Goal: Answer question/provide support

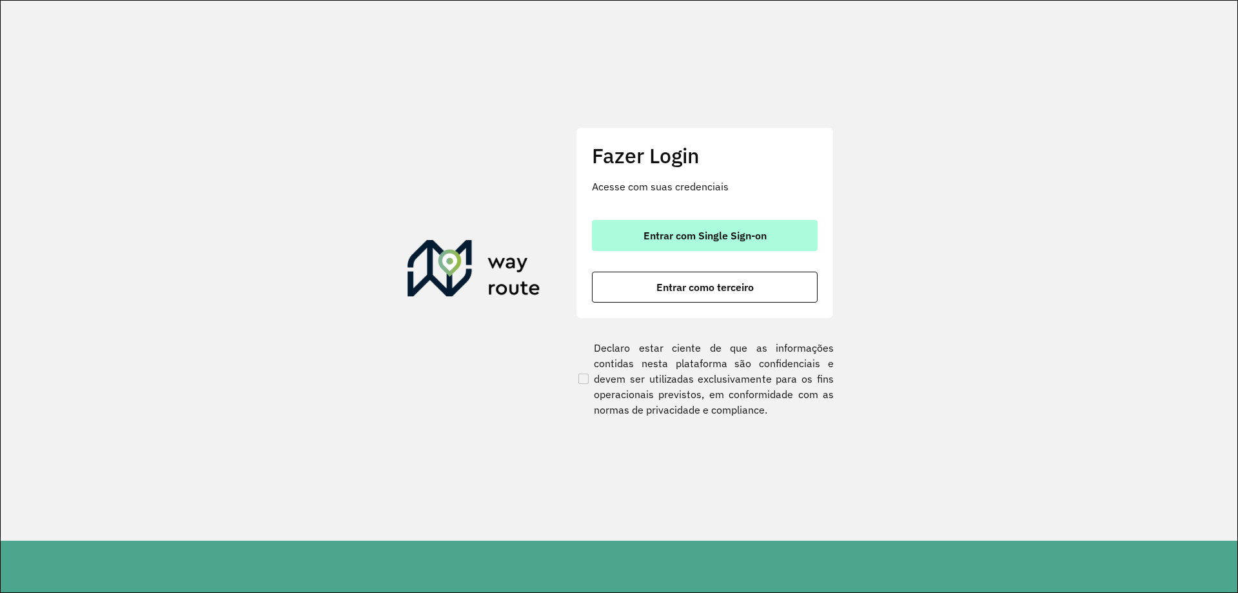
click at [745, 236] on span "Entrar com Single Sign-on" at bounding box center [705, 235] width 123 height 10
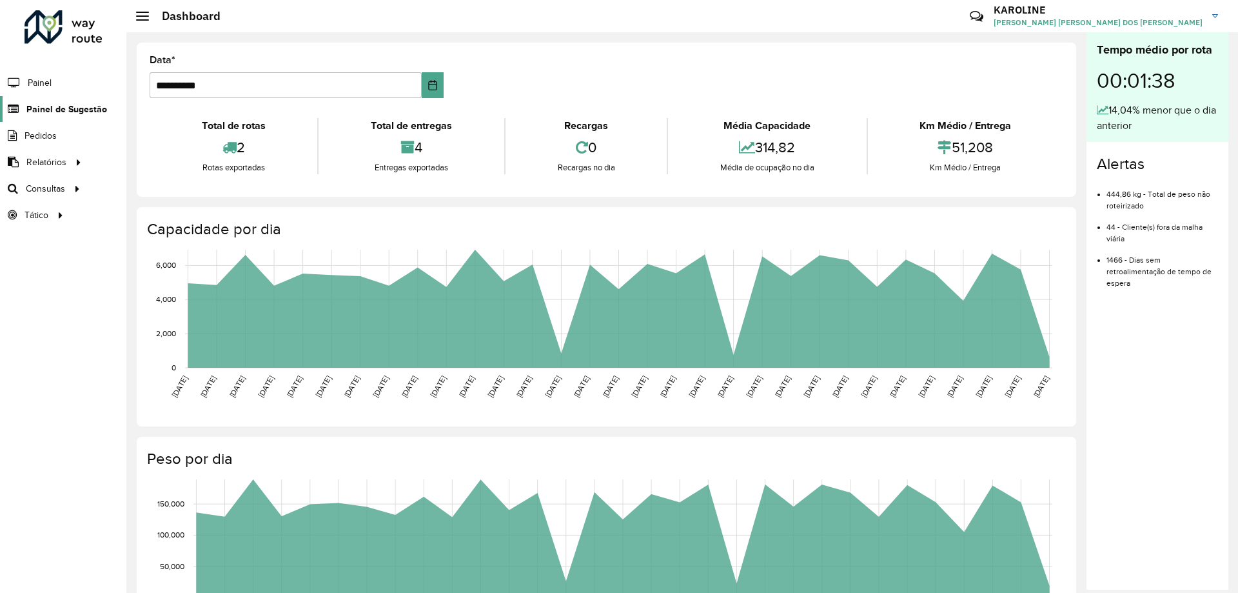
click at [94, 108] on span "Painel de Sugestão" at bounding box center [66, 110] width 81 height 14
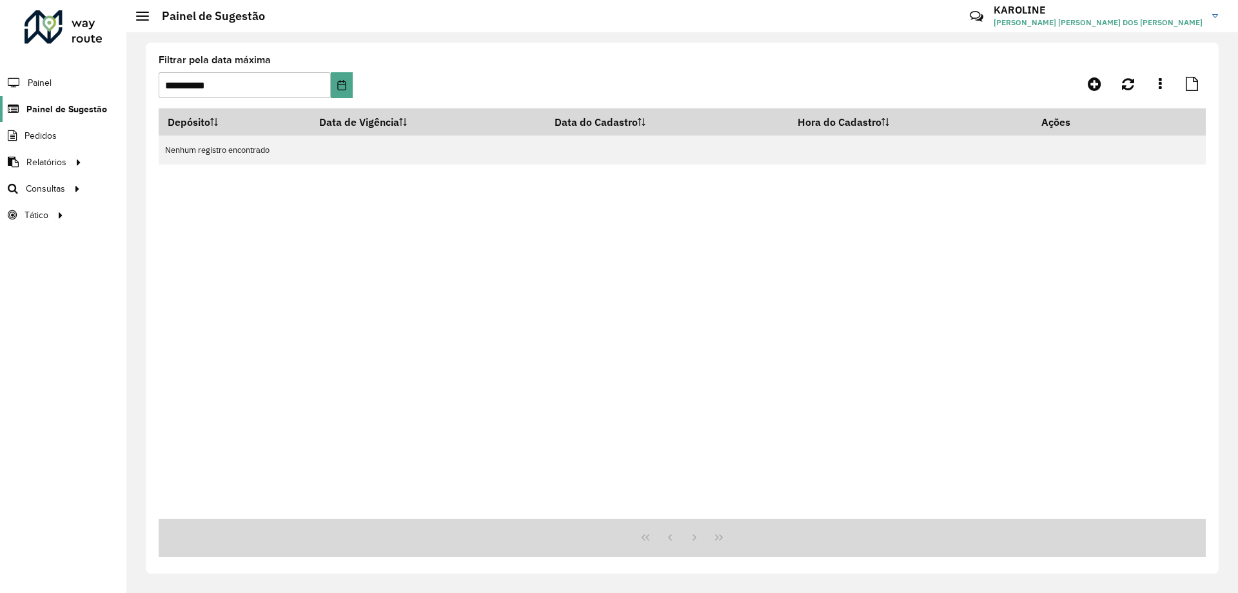
click at [77, 107] on span "Painel de Sugestão" at bounding box center [66, 110] width 81 height 14
click at [350, 79] on button "Choose Date" at bounding box center [341, 85] width 21 height 26
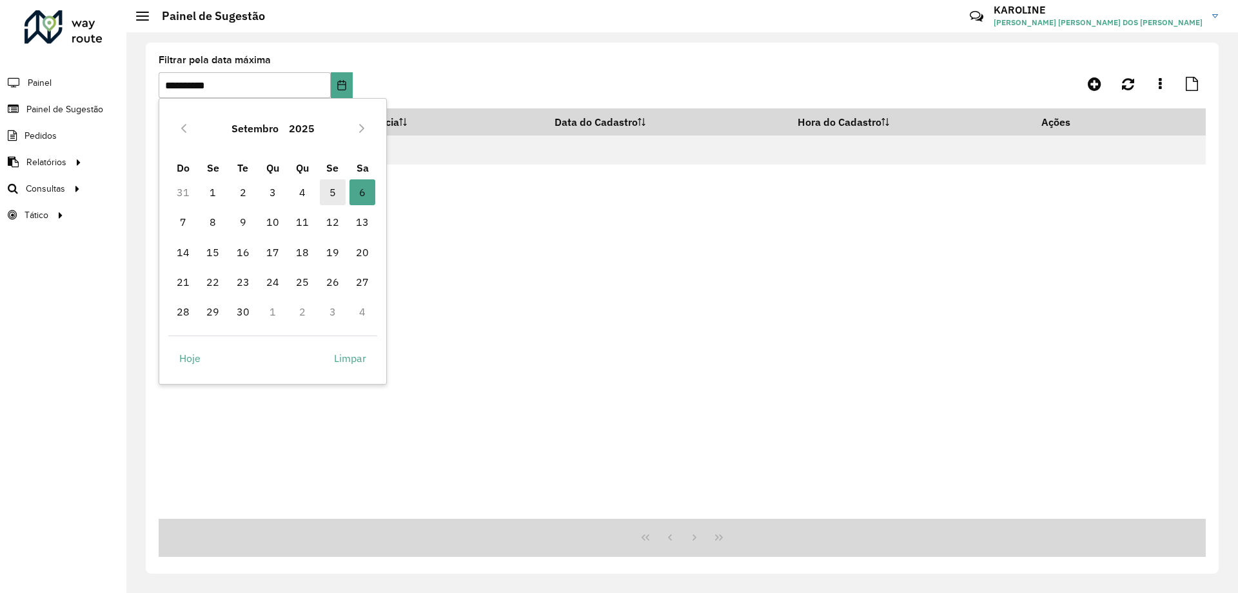
click at [335, 195] on span "5" at bounding box center [333, 192] width 26 height 26
type input "**********"
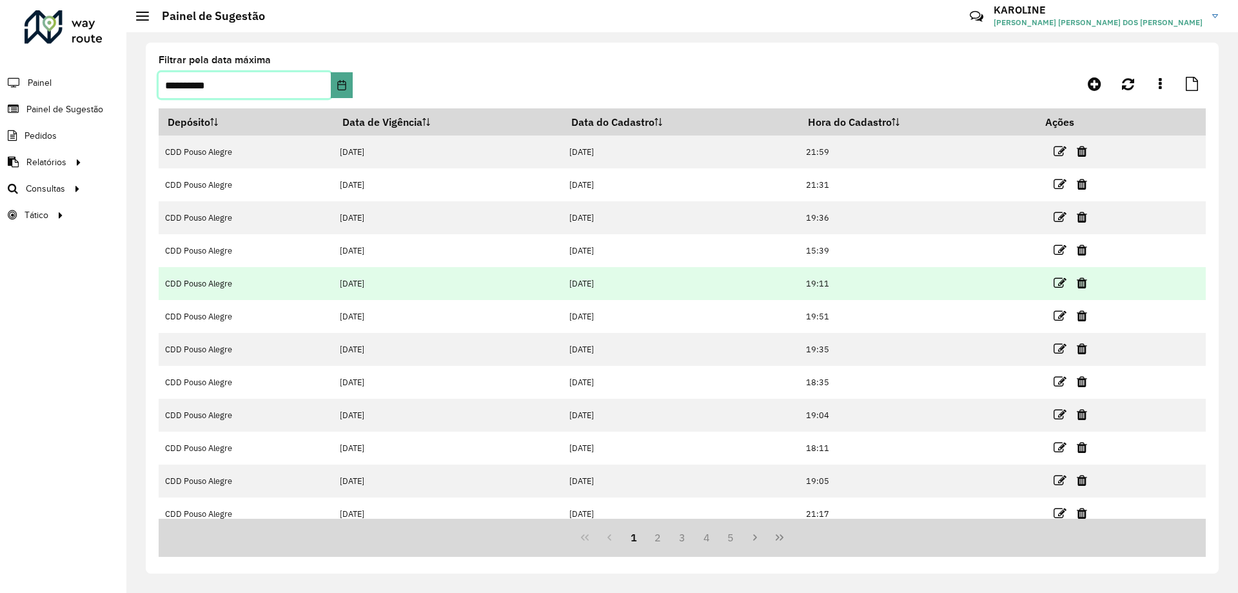
scroll to position [12, 0]
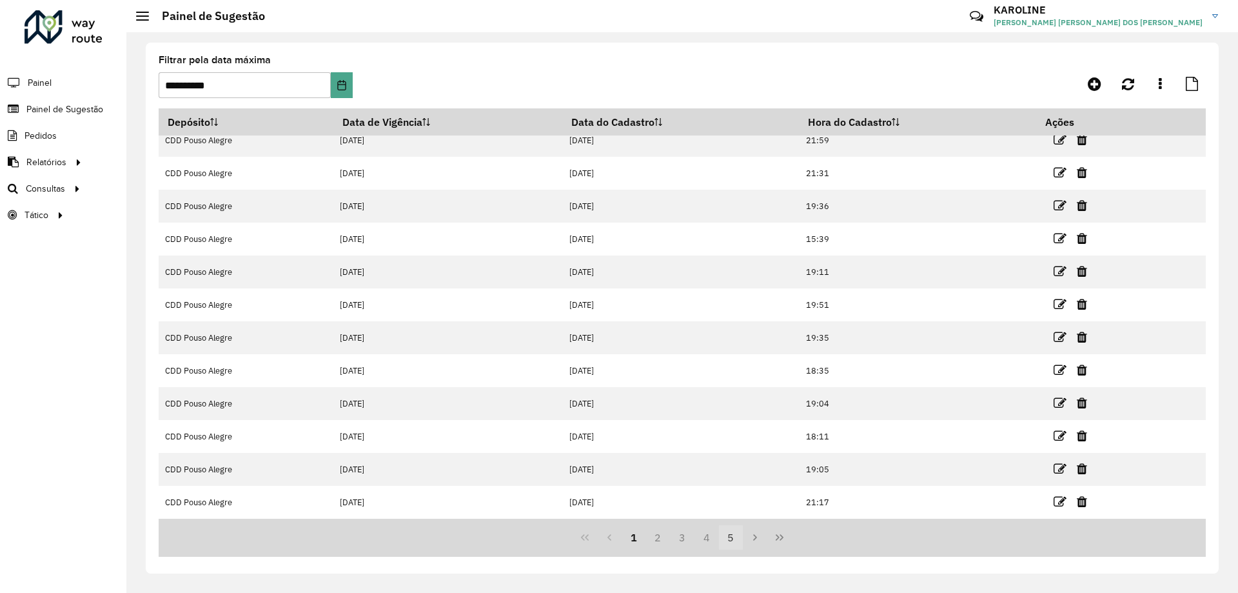
click at [733, 539] on button "5" at bounding box center [731, 537] width 25 height 25
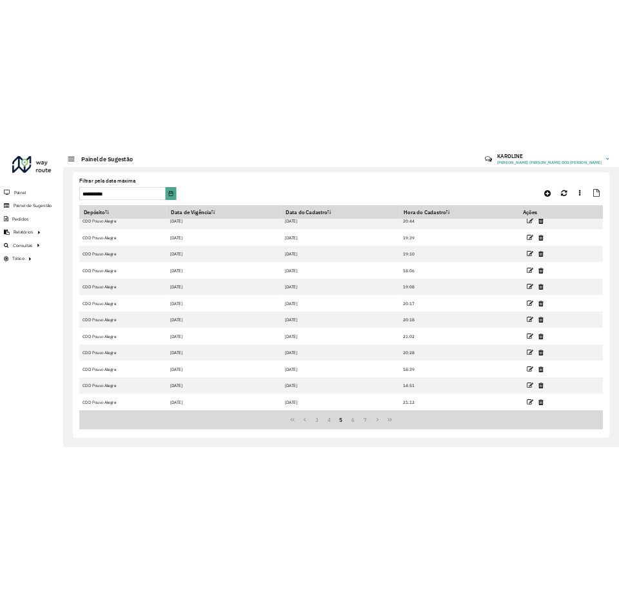
scroll to position [0, 0]
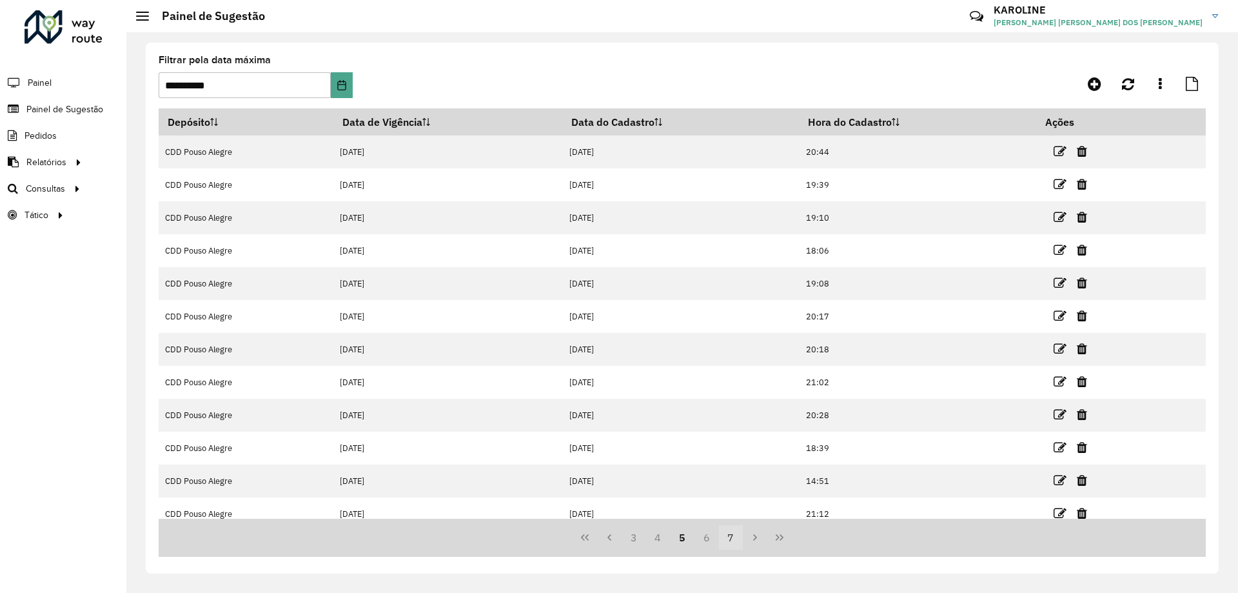
click at [734, 541] on button "7" at bounding box center [731, 537] width 25 height 25
click at [732, 538] on button "9" at bounding box center [731, 537] width 25 height 25
click at [758, 538] on icon "Next Page" at bounding box center [755, 537] width 10 height 10
click at [758, 541] on icon "Next Page" at bounding box center [755, 537] width 10 height 10
click at [773, 542] on button "Last Page" at bounding box center [779, 537] width 25 height 25
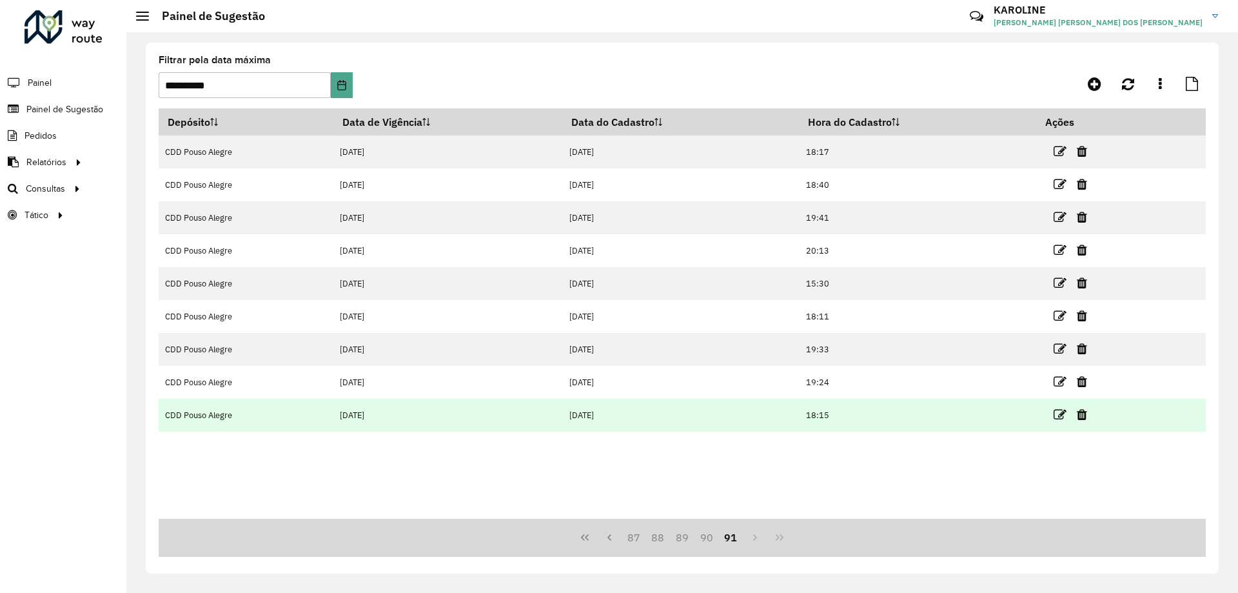
click at [590, 411] on td "04/09/2025" at bounding box center [681, 415] width 237 height 33
click at [1058, 414] on icon at bounding box center [1060, 414] width 13 height 13
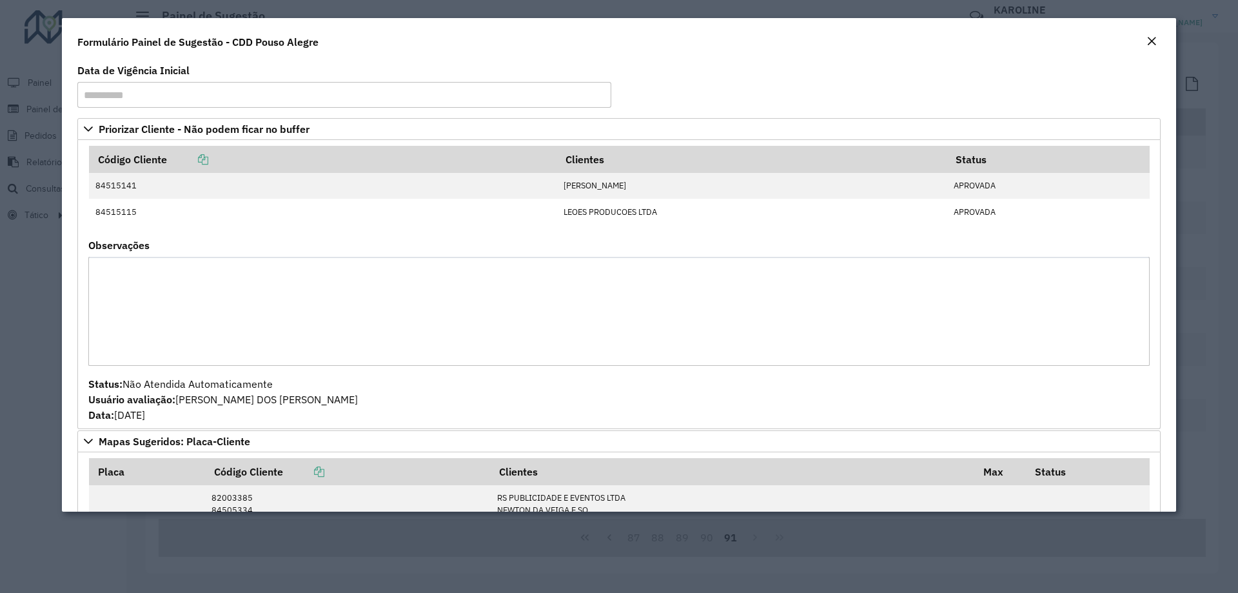
click at [0, 379] on modal-container "**********" at bounding box center [619, 296] width 1238 height 593
click at [1149, 44] on em "Close" at bounding box center [1152, 41] width 10 height 10
